Goal: Register for event/course

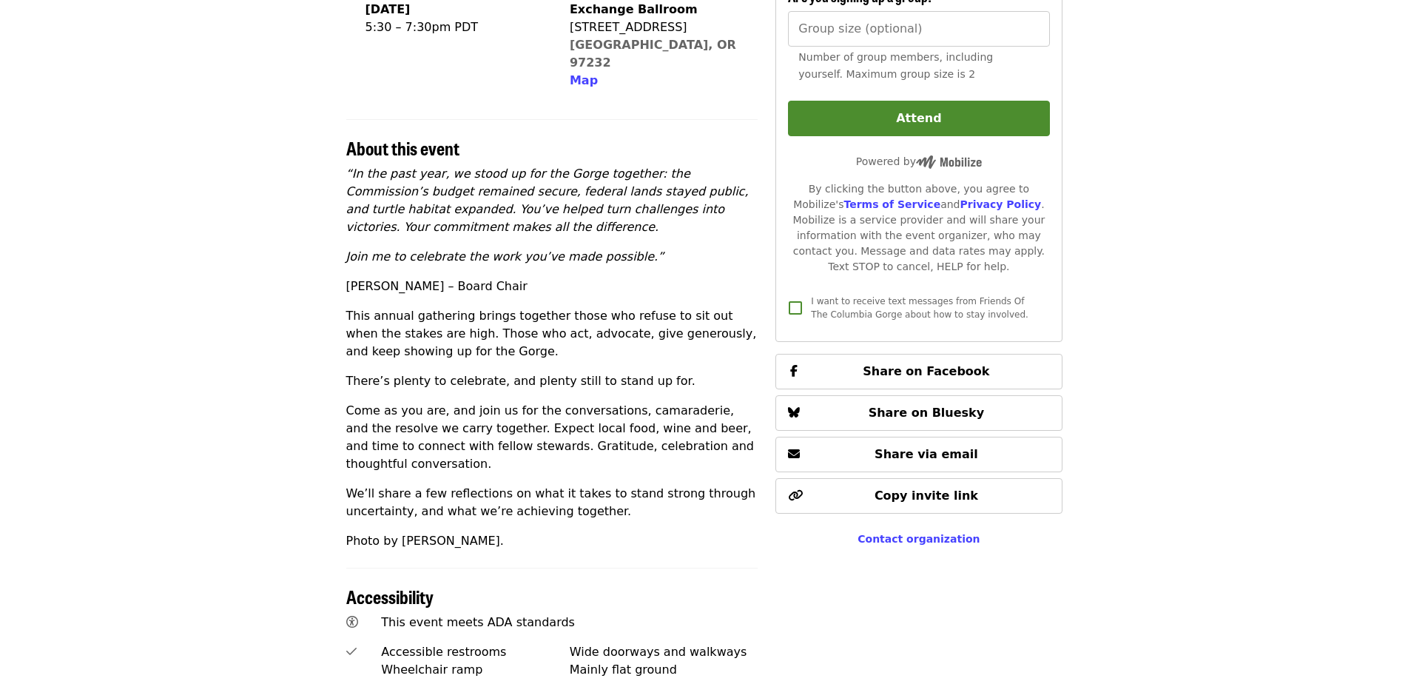
scroll to position [339, 0]
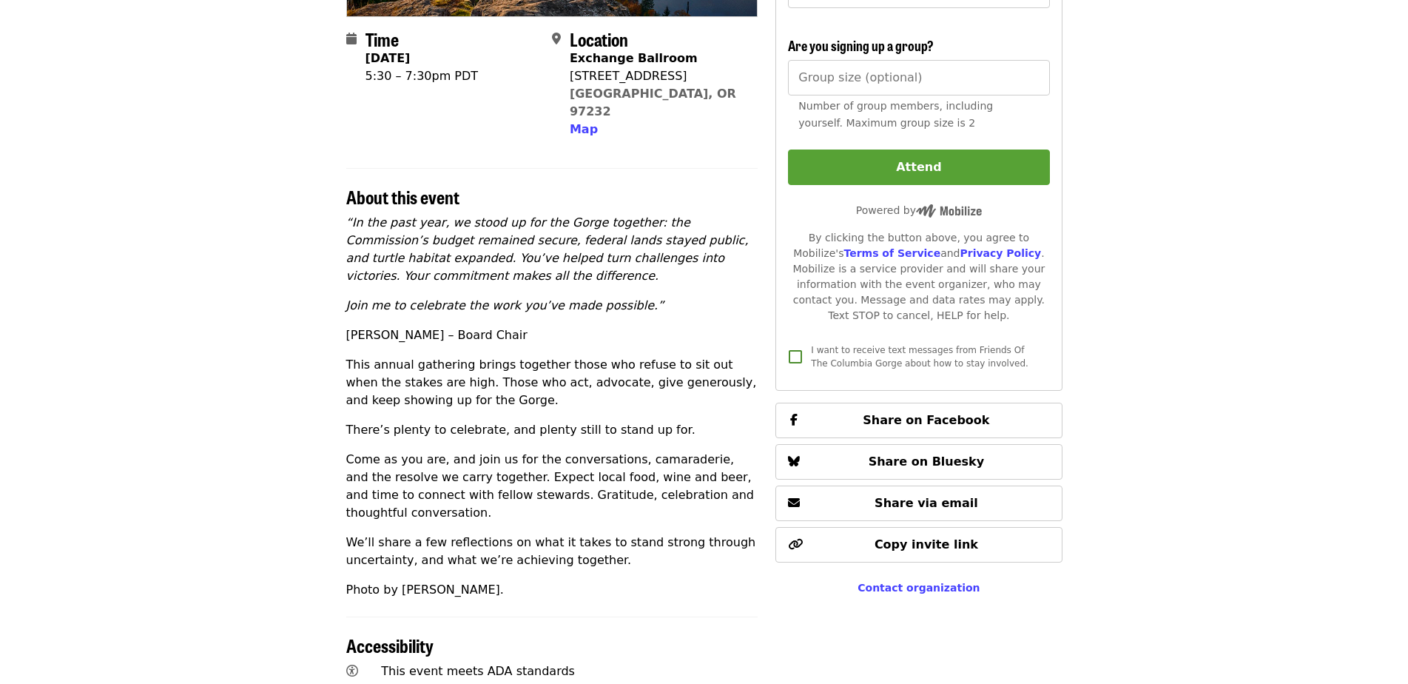
click at [806, 164] on button "Attend" at bounding box center [918, 167] width 261 height 36
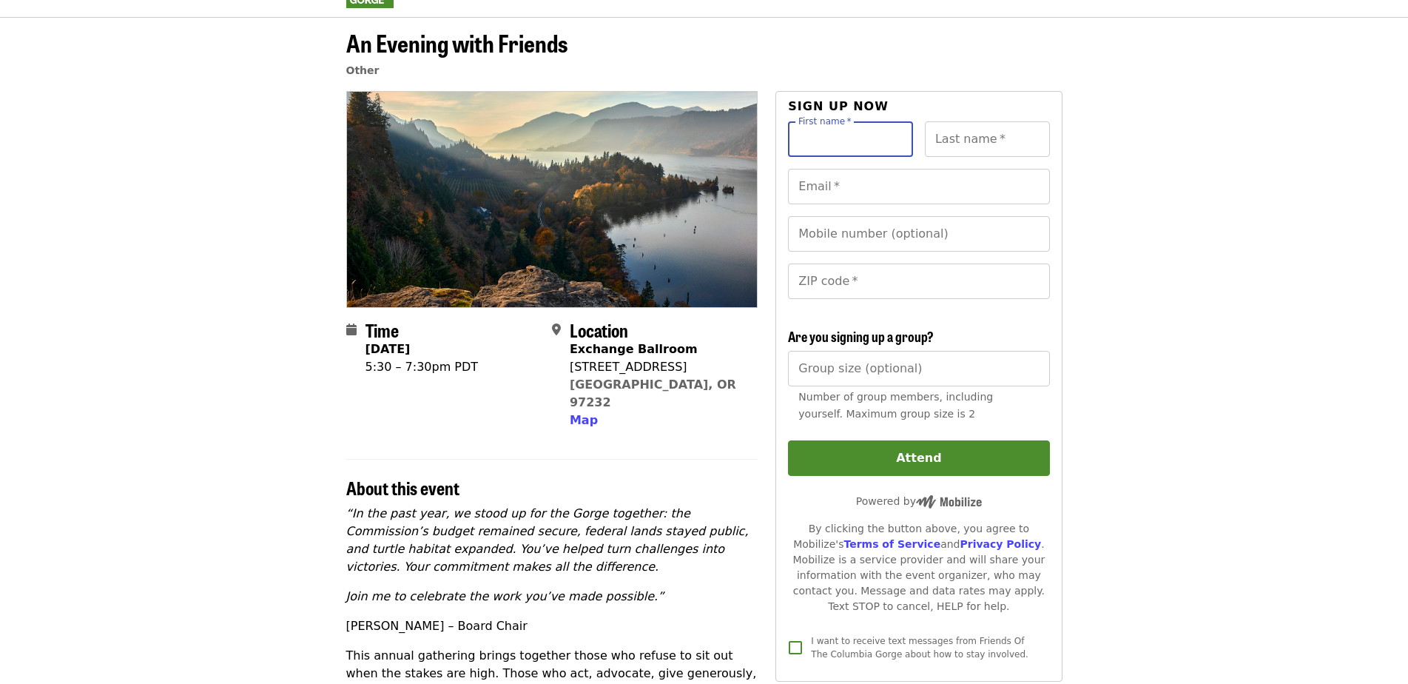
scroll to position [74, 0]
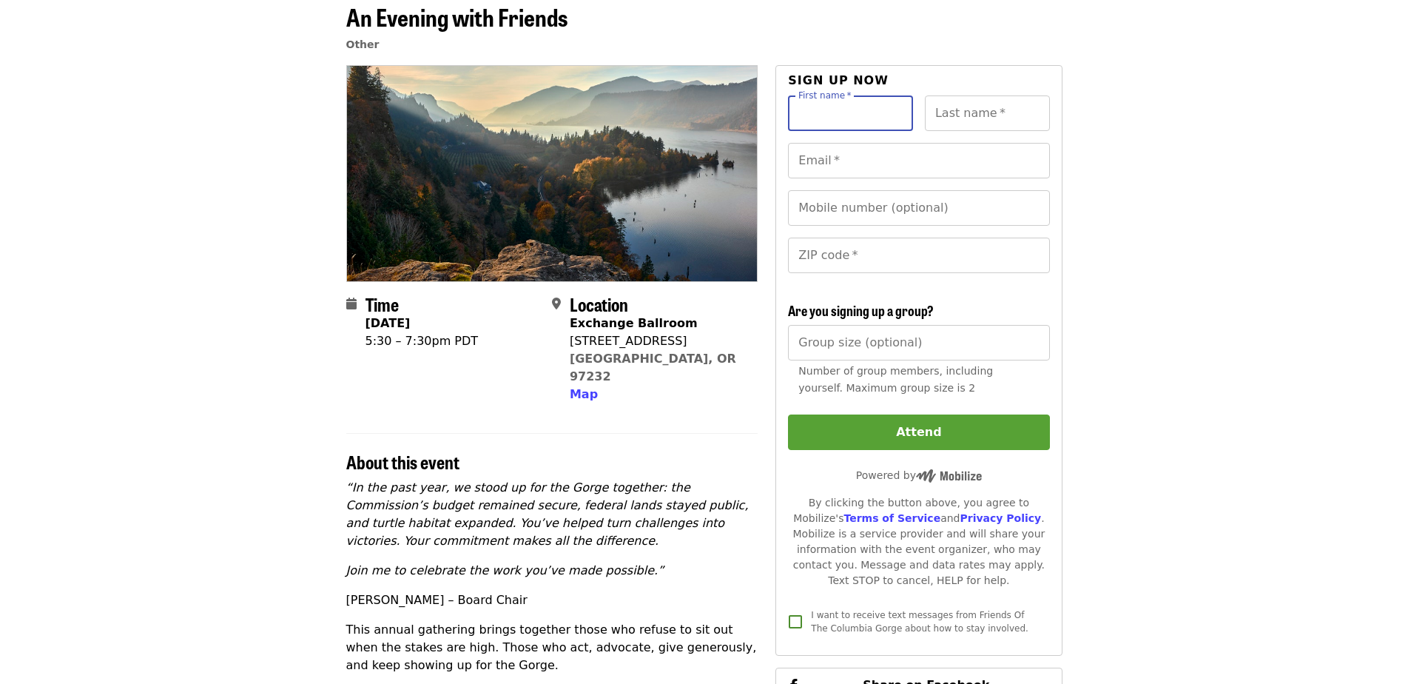
click at [924, 426] on button "Attend" at bounding box center [918, 432] width 261 height 36
click at [908, 431] on button "Attend" at bounding box center [918, 432] width 261 height 36
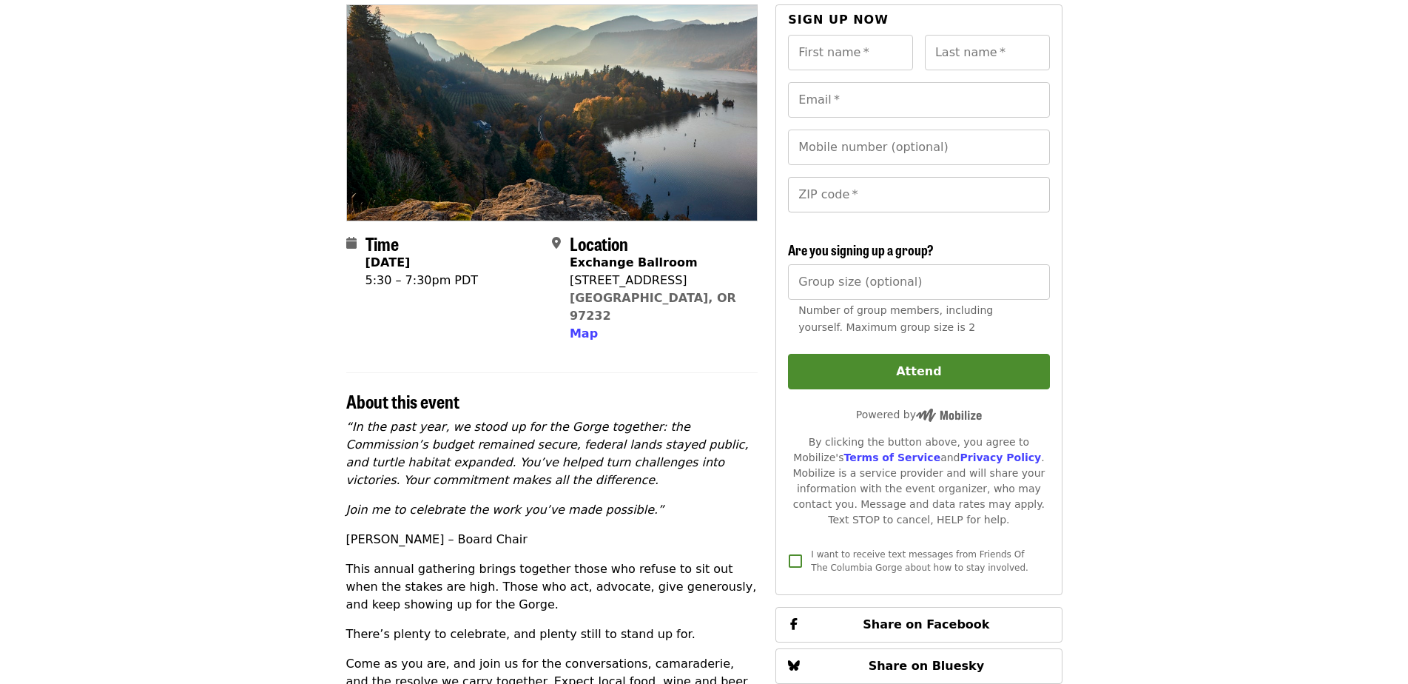
scroll to position [148, 0]
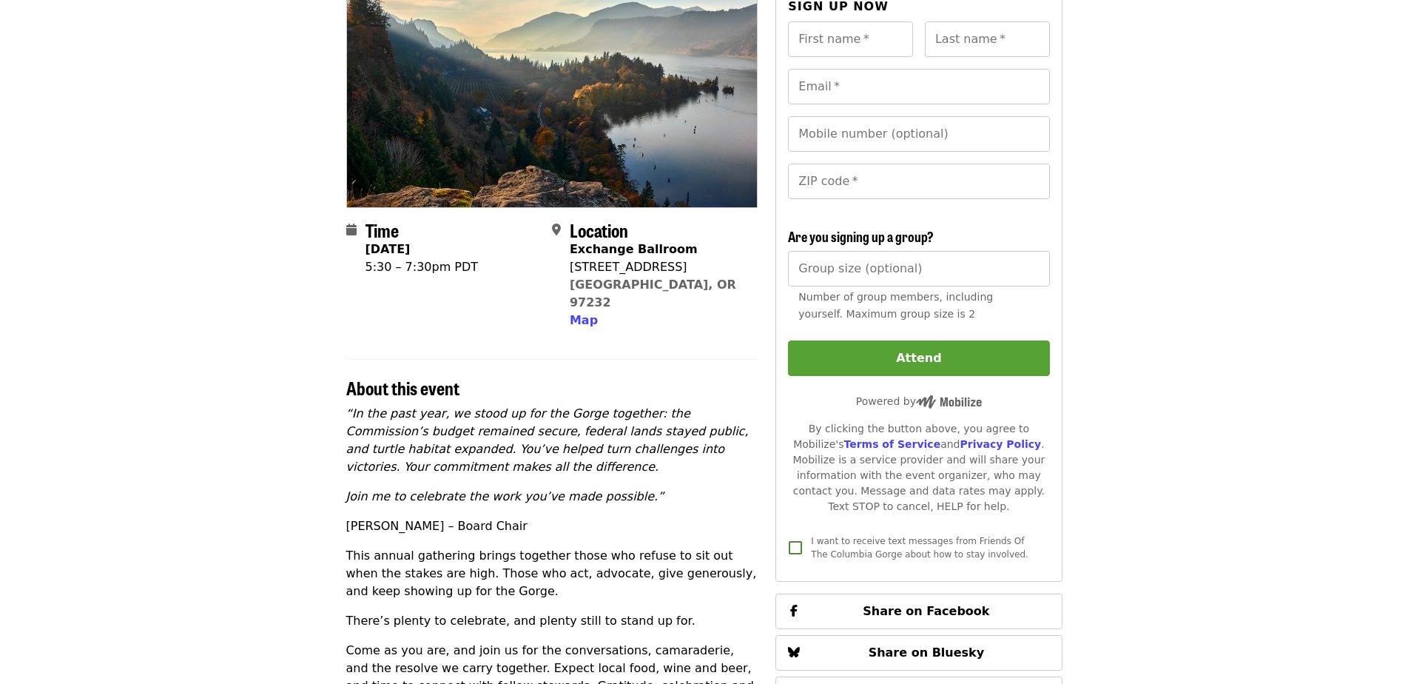
click at [871, 351] on button "Attend" at bounding box center [918, 358] width 261 height 36
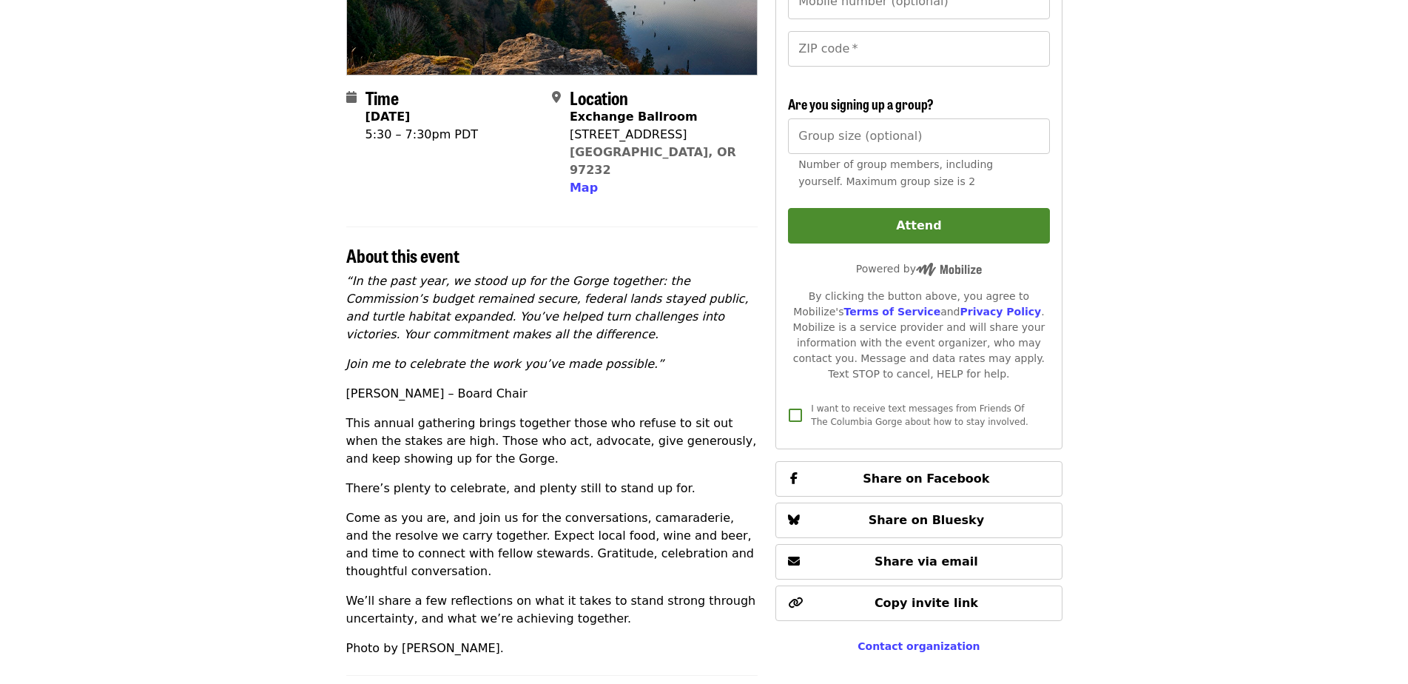
scroll to position [0, 0]
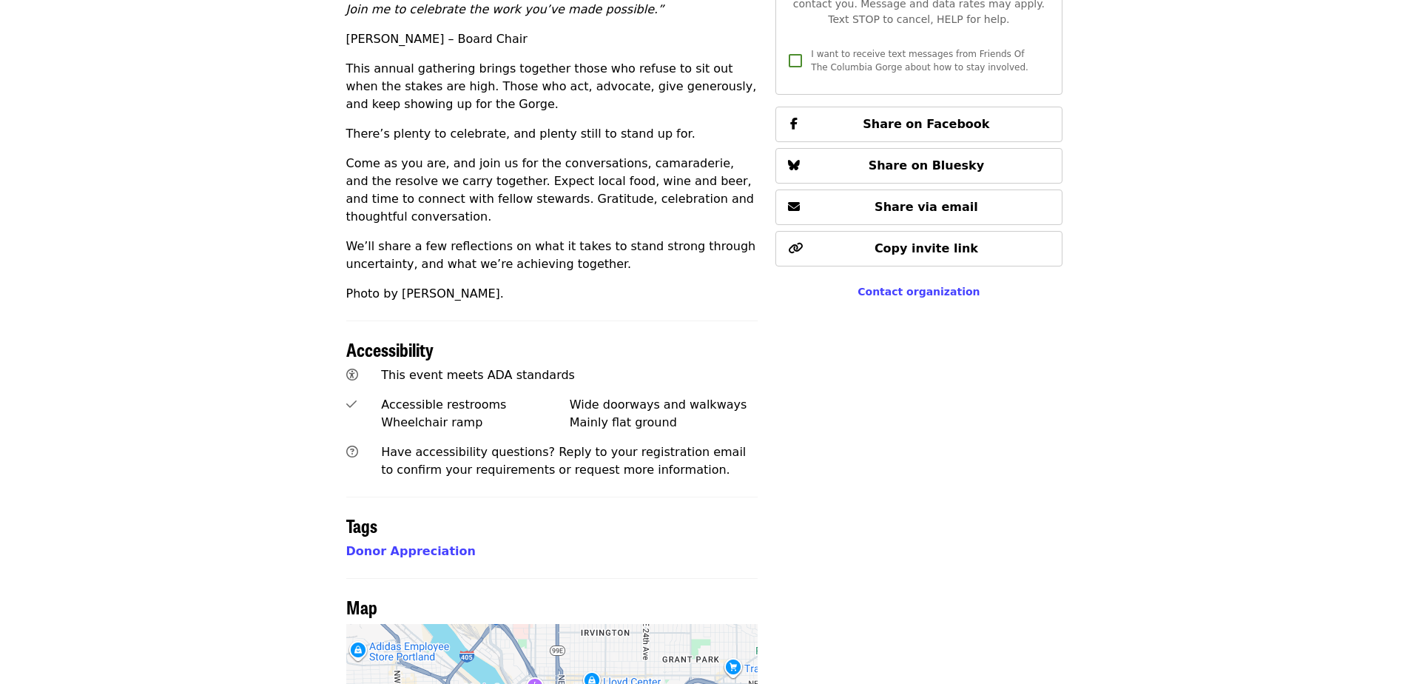
scroll to position [339, 0]
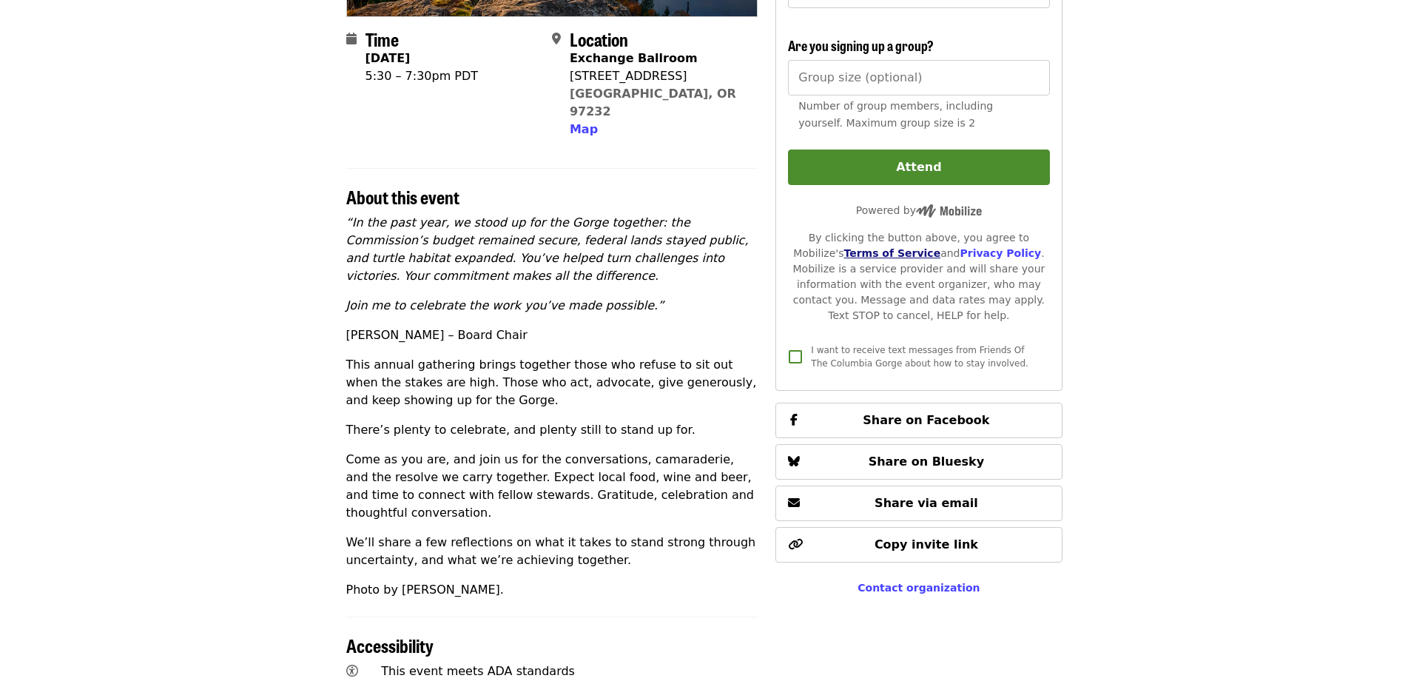
click at [843, 255] on link "Terms of Service" at bounding box center [891, 253] width 97 height 12
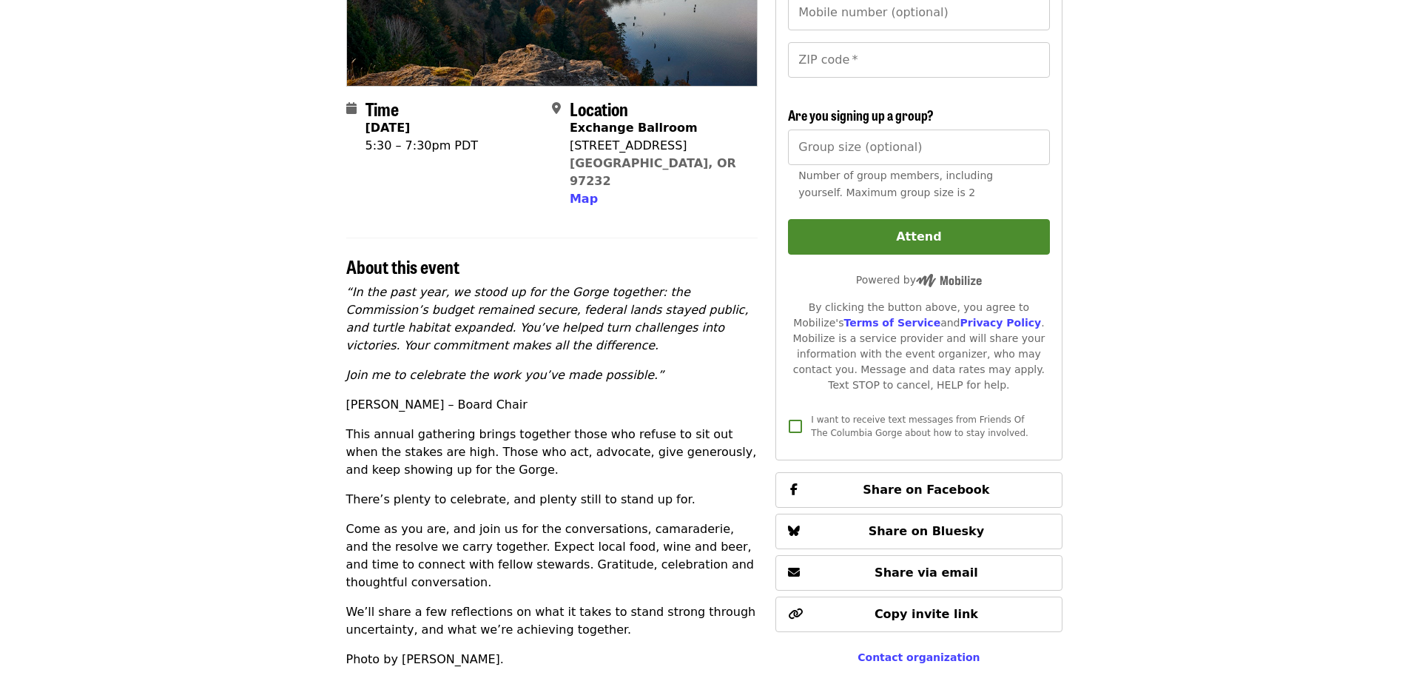
scroll to position [43, 0]
